Goal: Navigation & Orientation: Go to known website

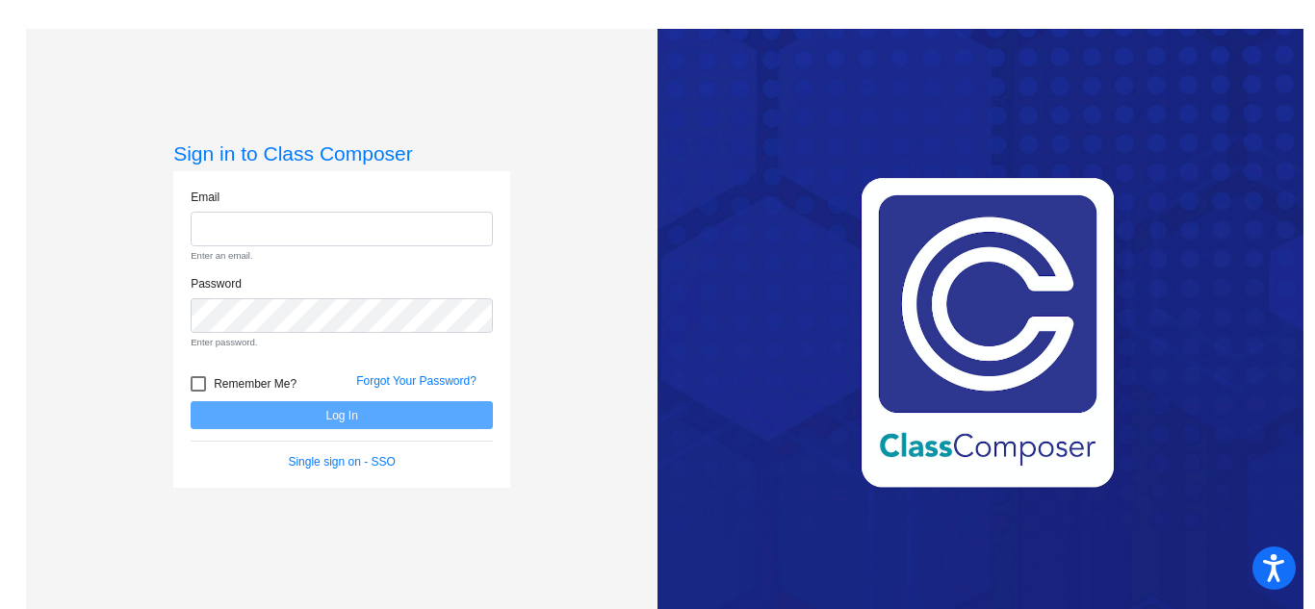
click at [807, 350] on div "Love Class Composer? Share it with a friend! If you're happy with Class Compose…" at bounding box center [980, 333] width 646 height 609
